Goal: Navigation & Orientation: Go to known website

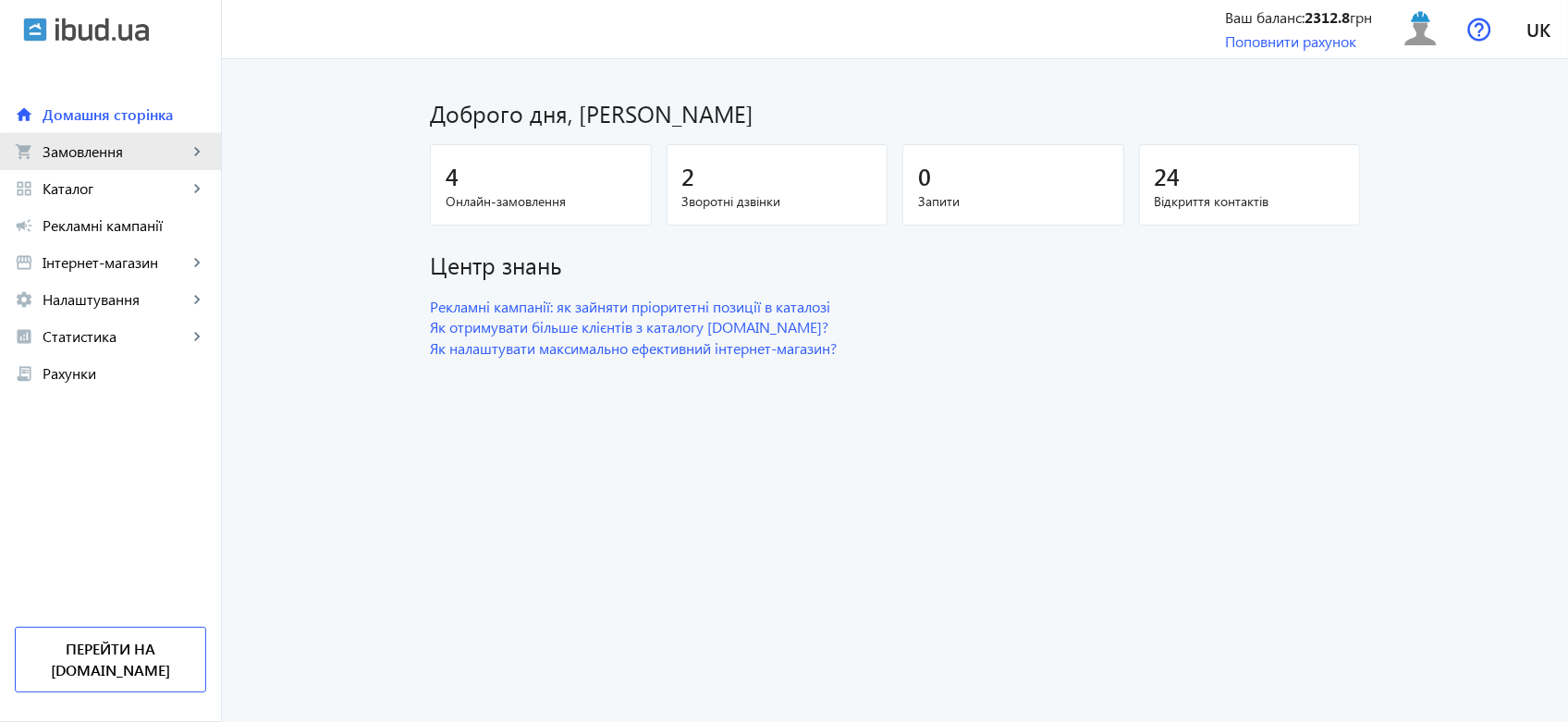
click at [168, 157] on span "Замовлення" at bounding box center [115, 151] width 145 height 18
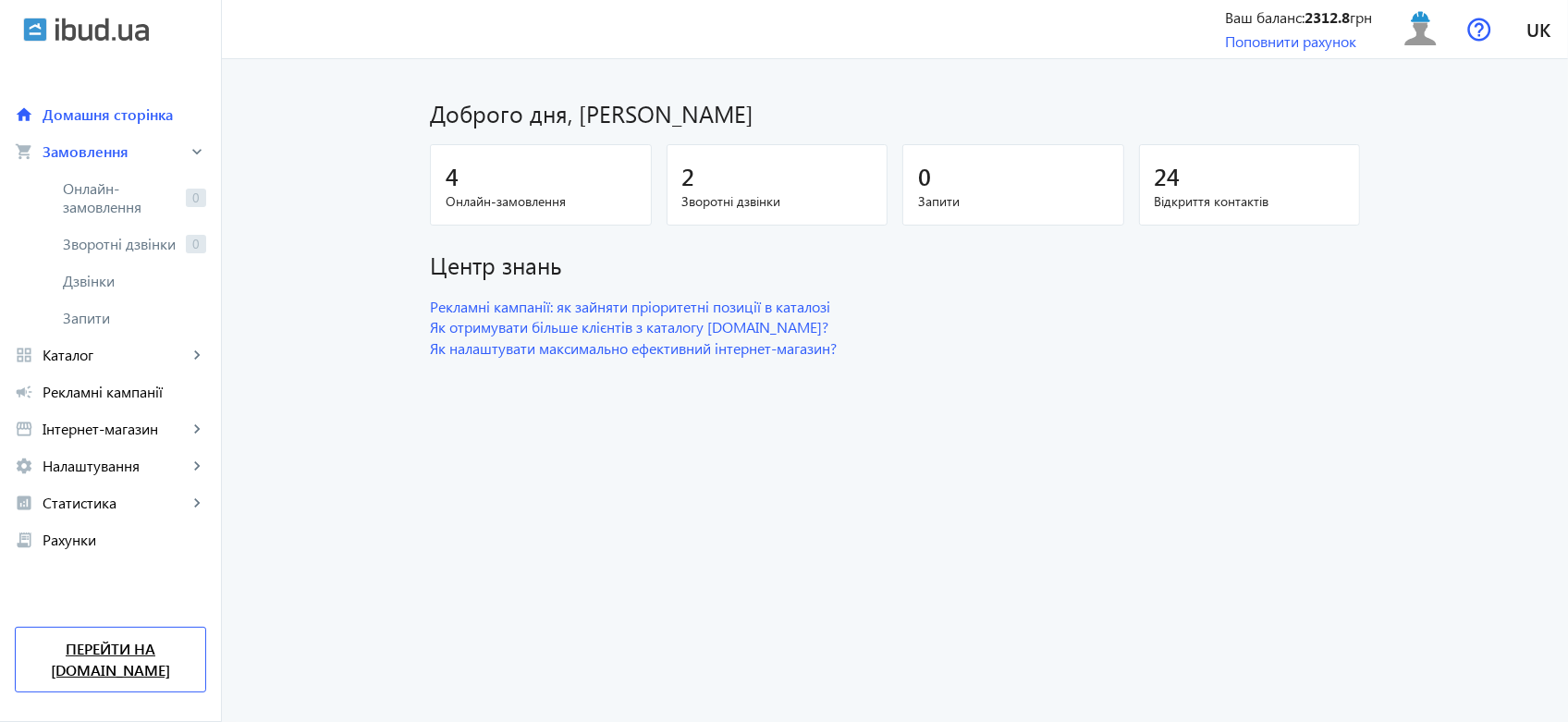
click at [125, 671] on link "Перейти на [DOMAIN_NAME]" at bounding box center [111, 659] width 192 height 65
